Goal: Task Accomplishment & Management: Use online tool/utility

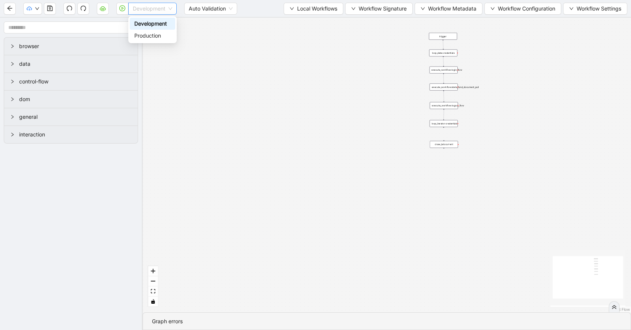
click at [155, 12] on span "Development" at bounding box center [152, 8] width 39 height 11
click at [155, 32] on div "Production" at bounding box center [152, 36] width 36 height 8
click at [177, 60] on div "trigger execute_workflow:login_flow execute_workflow:state_fund_document_pull c…" at bounding box center [387, 165] width 489 height 294
click at [123, 11] on icon "play-circle" at bounding box center [122, 8] width 6 height 6
click at [121, 9] on icon "play-circle" at bounding box center [122, 8] width 6 height 6
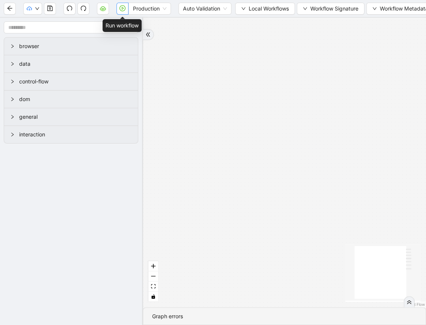
click at [121, 11] on button "button" at bounding box center [122, 9] width 12 height 12
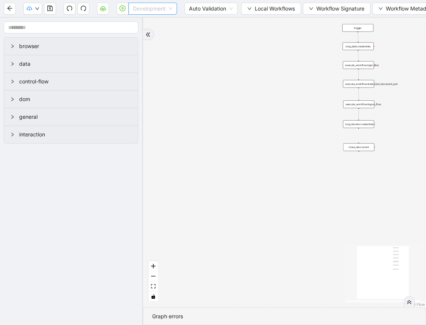
click at [132, 10] on div "Development" at bounding box center [152, 9] width 48 height 12
click at [136, 35] on div "Production" at bounding box center [152, 36] width 36 height 8
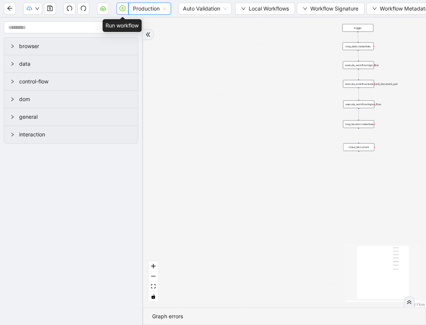
click at [120, 10] on icon "play-circle" at bounding box center [122, 8] width 6 height 6
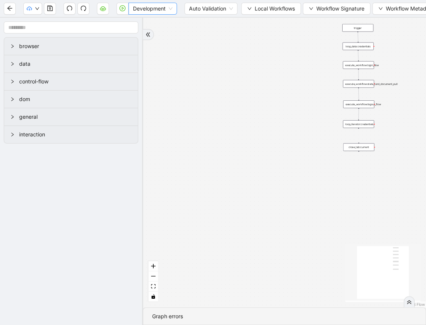
click at [135, 9] on span "Development" at bounding box center [152, 8] width 39 height 11
click at [134, 32] on div "Production" at bounding box center [152, 36] width 36 height 8
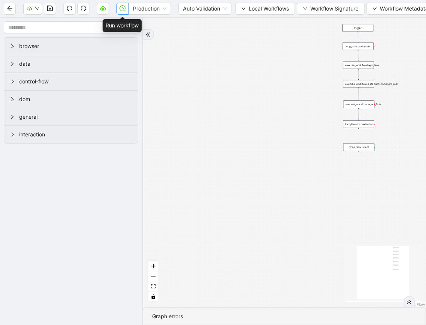
click at [124, 10] on icon "play-circle" at bounding box center [122, 8] width 6 height 6
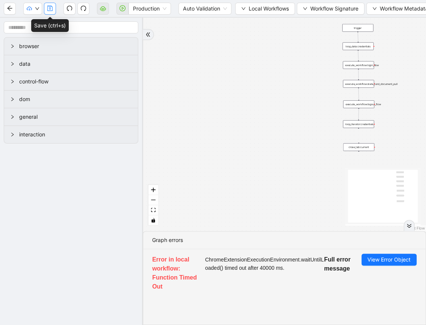
click at [46, 8] on button "button" at bounding box center [50, 9] width 12 height 12
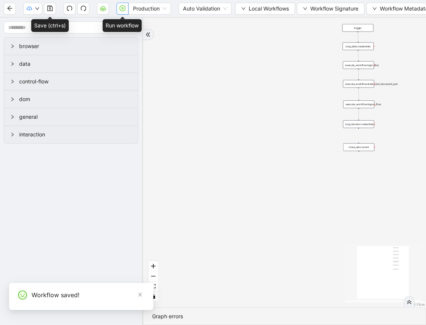
click at [119, 11] on button "button" at bounding box center [122, 9] width 12 height 12
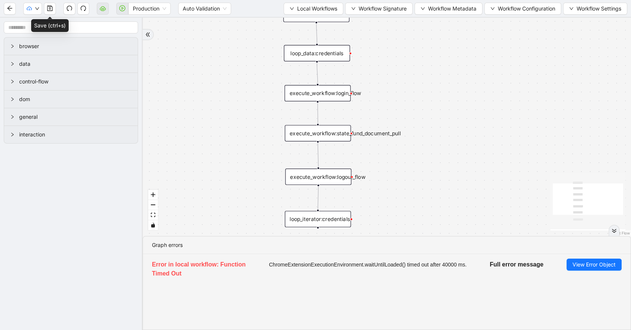
drag, startPoint x: 467, startPoint y: 124, endPoint x: 431, endPoint y: 218, distance: 101.4
click at [430, 218] on div "trigger execute_workflow:login_flow execute_workflow:state_fund_document_pull c…" at bounding box center [387, 127] width 489 height 218
click at [297, 11] on span "Local Workflows" at bounding box center [317, 9] width 40 height 8
click at [305, 17] on li "Select" at bounding box center [311, 23] width 58 height 12
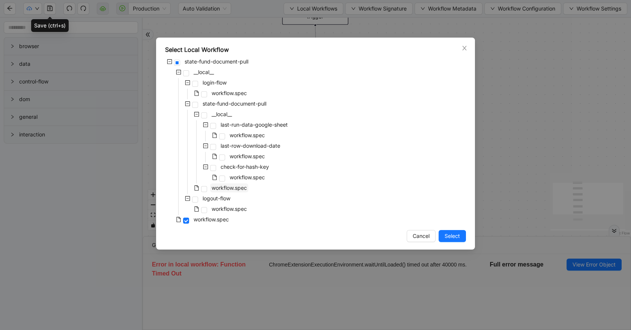
click at [224, 189] on span "workflow.spec" at bounding box center [229, 187] width 35 height 6
click at [430, 233] on span "Select" at bounding box center [452, 236] width 15 height 8
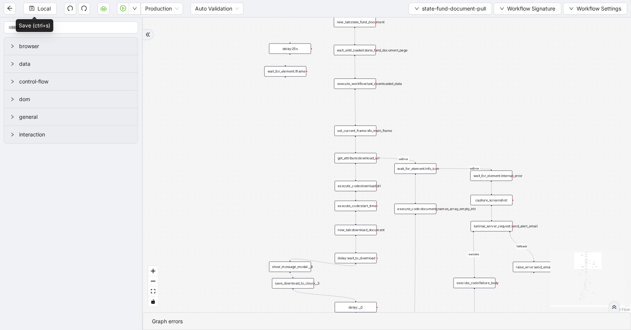
drag, startPoint x: 438, startPoint y: 163, endPoint x: 408, endPoint y: 88, distance: 80.5
click at [411, 84] on div "fallback success fallback fallback is_Docs_Fetched fallback fallback success su…" at bounding box center [387, 165] width 489 height 294
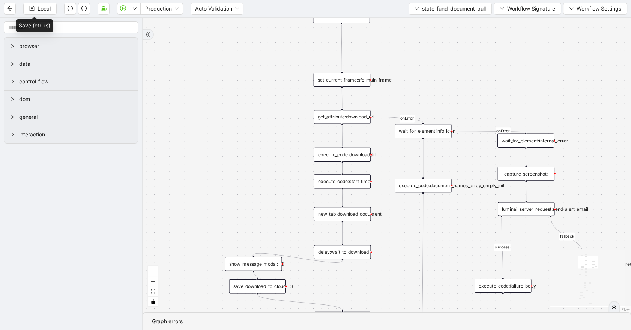
click at [348, 182] on div "execute_code:start_time" at bounding box center [342, 181] width 57 height 14
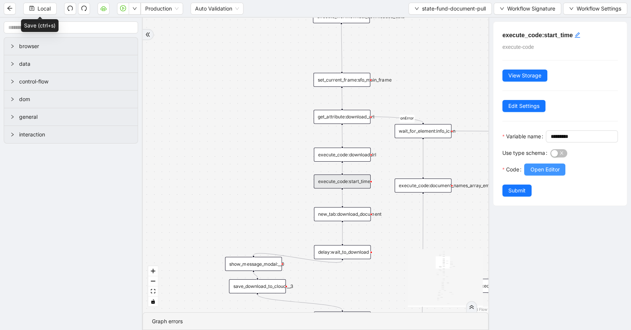
click at [430, 173] on span "Open Editor" at bounding box center [544, 169] width 29 height 8
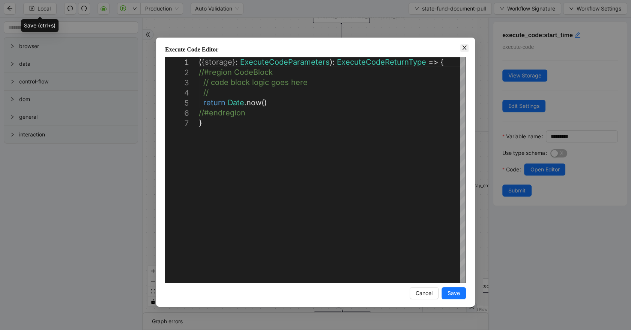
click at [430, 48] on icon "close" at bounding box center [465, 48] width 6 height 6
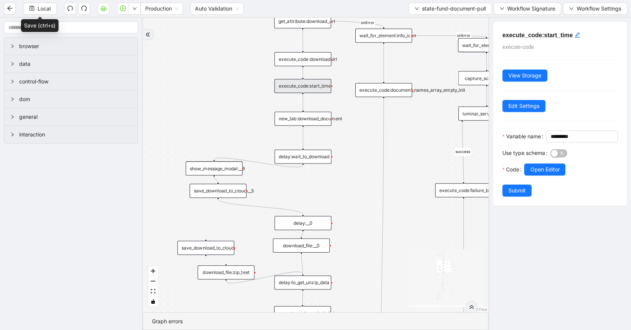
drag, startPoint x: 291, startPoint y: 194, endPoint x: 252, endPoint y: 99, distance: 103.2
click at [252, 99] on div "fallback success fallback fallback is_Docs_Fetched fallback fallback success su…" at bounding box center [316, 165] width 346 height 294
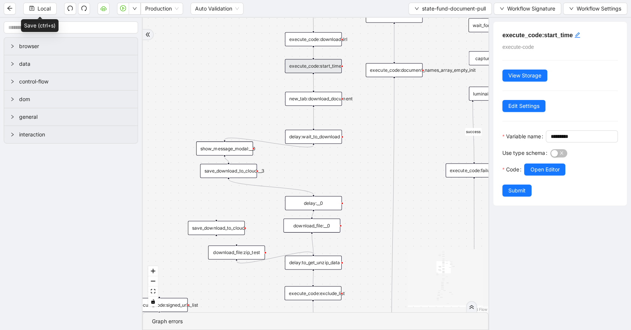
drag, startPoint x: 253, startPoint y: 144, endPoint x: 263, endPoint y: 124, distance: 22.5
click at [263, 124] on div "fallback success fallback fallback is_Docs_Fetched fallback fallback success su…" at bounding box center [316, 165] width 346 height 294
click at [316, 136] on div "delay:wait_to_download" at bounding box center [313, 137] width 57 height 14
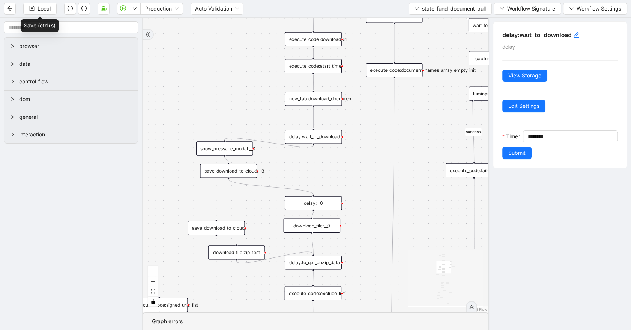
click at [319, 99] on div "new_tab:download_document" at bounding box center [313, 99] width 57 height 14
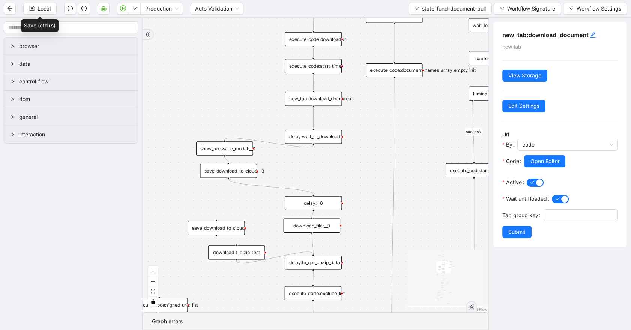
click at [334, 140] on div "delay:wait_to_download" at bounding box center [313, 137] width 57 height 14
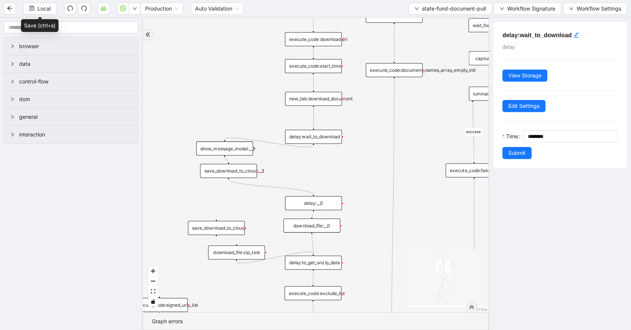
click at [244, 169] on div "save_download_to_cloud:__3" at bounding box center [228, 171] width 57 height 14
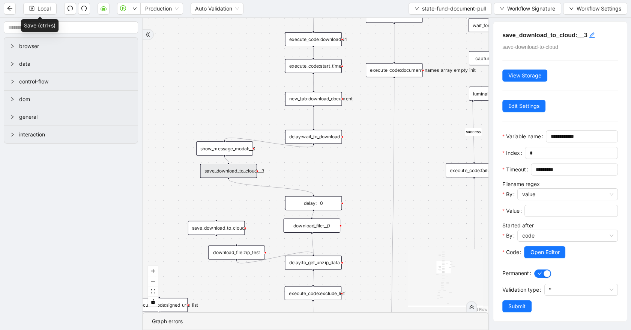
scroll to position [23, 0]
click at [430, 249] on span "Open Editor" at bounding box center [544, 252] width 29 height 8
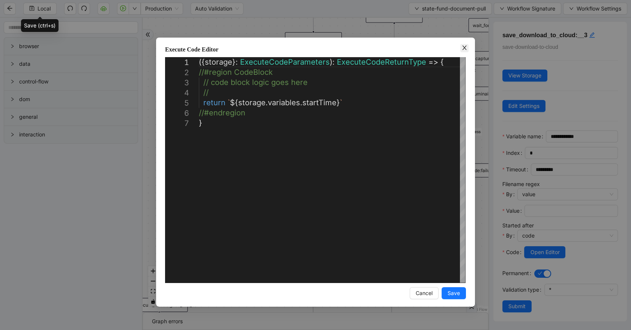
click at [430, 47] on icon "close" at bounding box center [465, 48] width 6 height 6
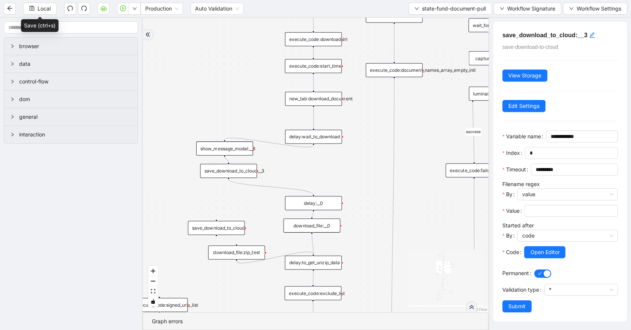
click at [332, 135] on div "delay:wait_to_download" at bounding box center [313, 137] width 57 height 14
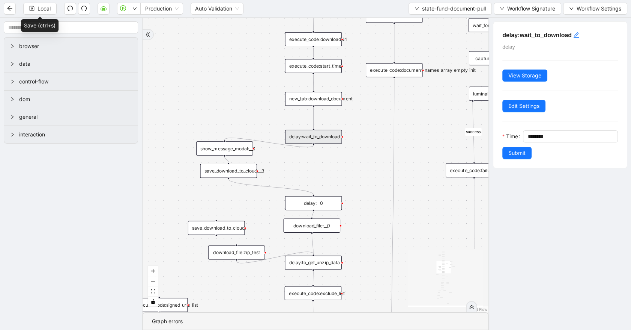
scroll to position [0, 0]
click at [430, 135] on input "********" at bounding box center [573, 136] width 90 height 11
type input "********"
click at [430, 149] on span "Submit" at bounding box center [517, 153] width 17 height 8
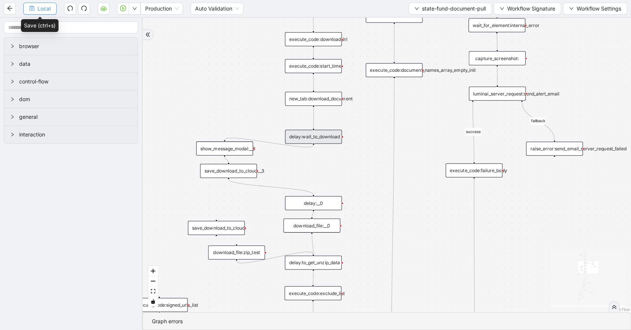
click at [45, 6] on span "Local" at bounding box center [44, 9] width 13 height 8
click at [315, 135] on div "delay:wait_to_download" at bounding box center [313, 137] width 57 height 14
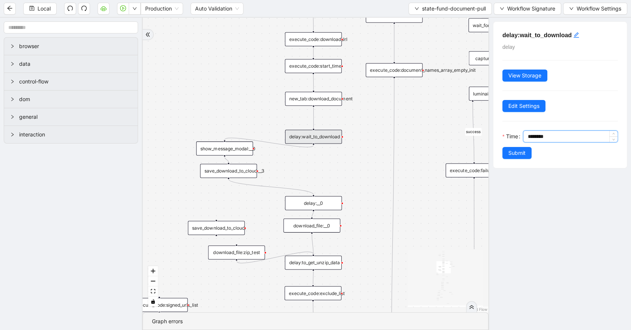
click at [430, 136] on input "********" at bounding box center [573, 136] width 90 height 11
type input "********"
click at [430, 152] on span "Submit" at bounding box center [517, 153] width 17 height 8
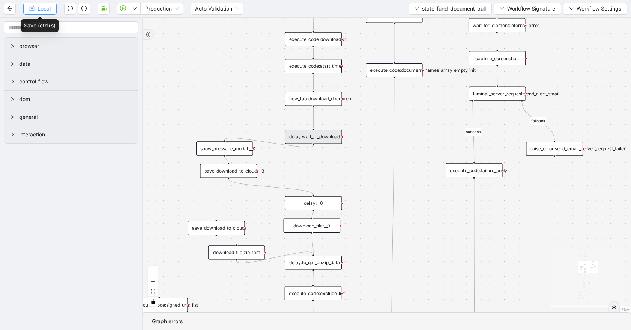
click at [35, 8] on button "Local" at bounding box center [39, 9] width 33 height 12
click at [202, 171] on div "save_download_to_cloud:__3" at bounding box center [228, 171] width 57 height 14
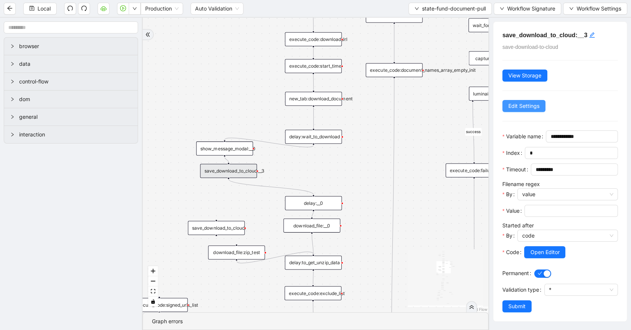
click at [430, 105] on span "Edit Settings" at bounding box center [524, 106] width 31 height 8
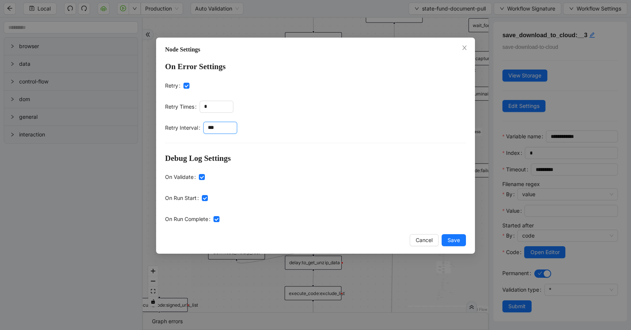
drag, startPoint x: 222, startPoint y: 128, endPoint x: 187, endPoint y: 128, distance: 34.9
click at [187, 128] on div "Retry Interval ***" at bounding box center [315, 128] width 301 height 12
type input "*"
click at [430, 46] on icon "close" at bounding box center [465, 48] width 6 height 6
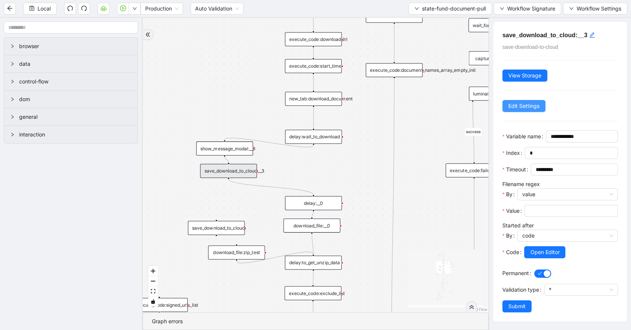
click at [430, 109] on span "Edit Settings" at bounding box center [524, 106] width 31 height 8
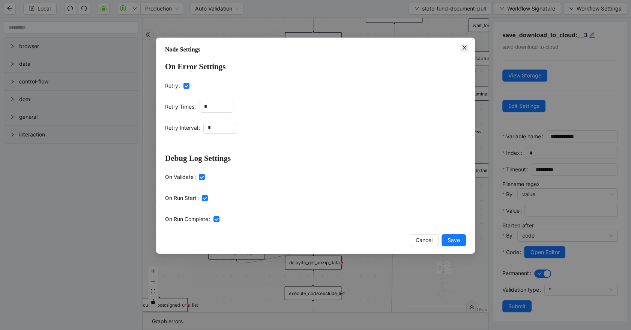
click at [430, 50] on icon "close" at bounding box center [465, 48] width 6 height 6
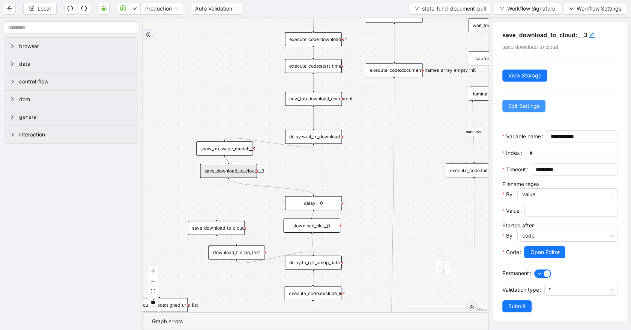
click at [430, 101] on button "Edit Settings" at bounding box center [524, 106] width 43 height 12
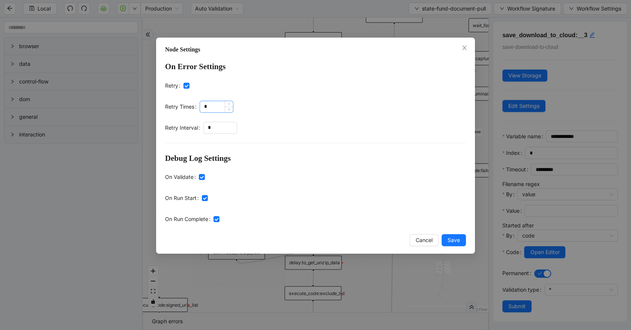
click at [221, 106] on input "*" at bounding box center [216, 106] width 33 height 11
click at [222, 128] on input "*" at bounding box center [220, 127] width 33 height 11
type input "*"
type input "****"
click at [430, 241] on button "Save" at bounding box center [454, 240] width 24 height 12
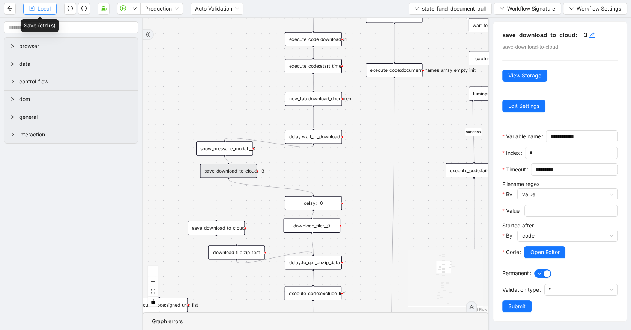
click at [41, 8] on span "Local" at bounding box center [44, 9] width 13 height 8
click at [47, 8] on span "Local" at bounding box center [44, 9] width 13 height 8
click at [42, 11] on span "Local" at bounding box center [44, 9] width 13 height 8
click at [289, 224] on div "download_file:__0" at bounding box center [311, 225] width 57 height 14
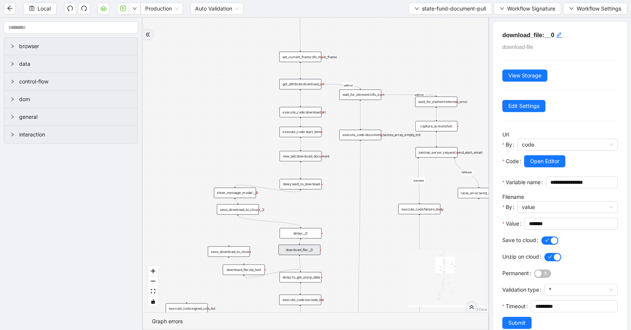
drag, startPoint x: 214, startPoint y: 140, endPoint x: 184, endPoint y: 160, distance: 36.2
click at [184, 160] on div "fallback success fallback fallback is_Docs_Fetched fallback fallback success su…" at bounding box center [316, 165] width 346 height 294
